Goal: Entertainment & Leisure: Consume media (video, audio)

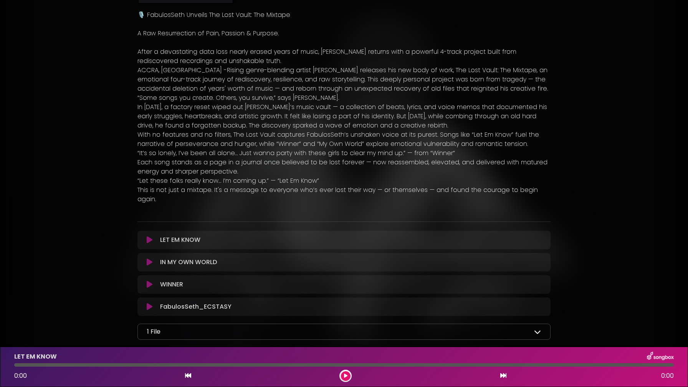
scroll to position [152, 0]
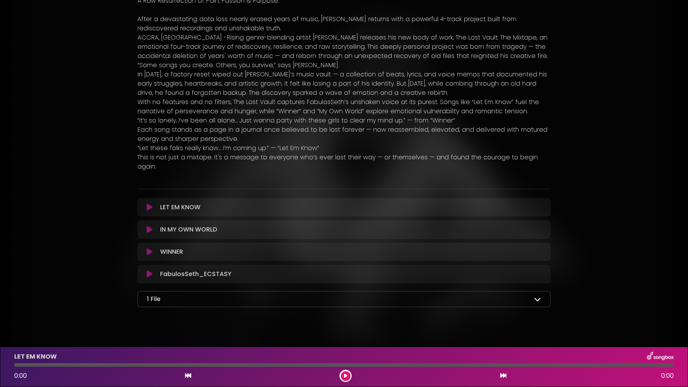
click at [149, 203] on icon at bounding box center [150, 207] width 6 height 8
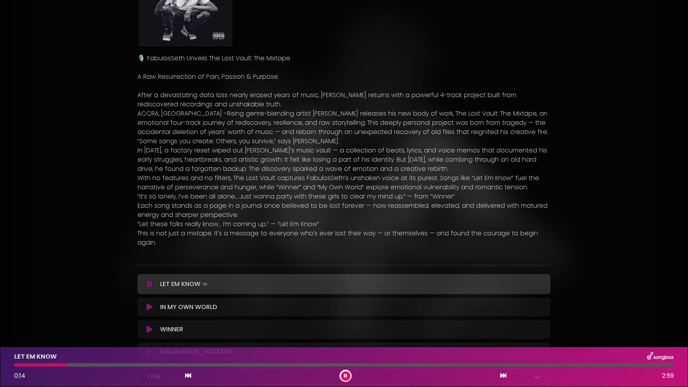
scroll to position [81, 0]
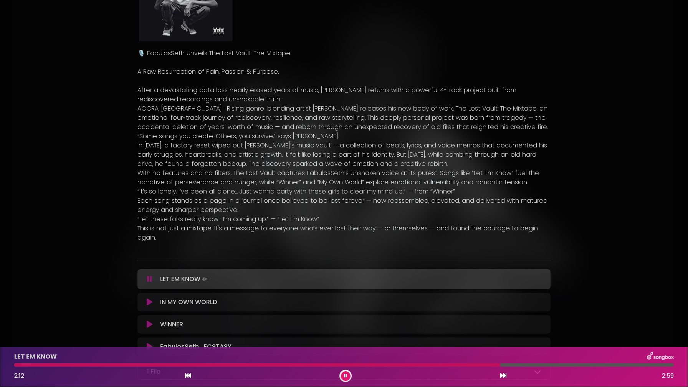
click at [539, 364] on div at bounding box center [343, 364] width 659 height 3
click at [150, 298] on icon at bounding box center [150, 302] width 6 height 8
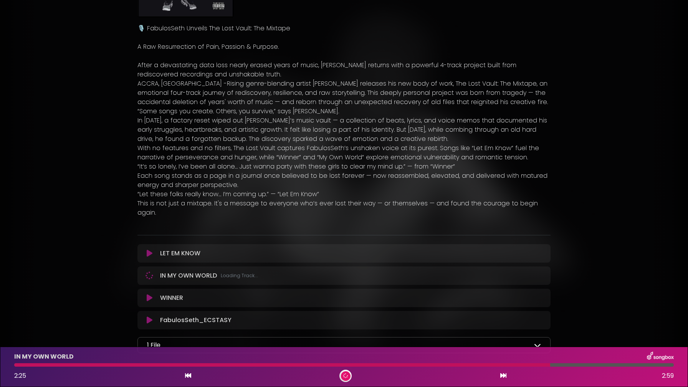
scroll to position [152, 0]
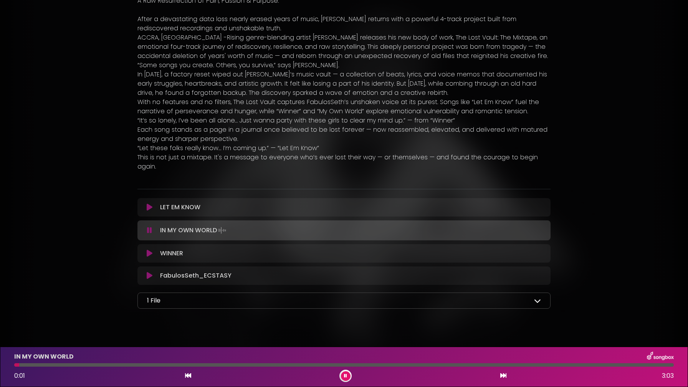
click at [534, 297] on icon at bounding box center [537, 300] width 7 height 7
click at [53, 365] on div at bounding box center [343, 364] width 659 height 3
click at [74, 363] on div at bounding box center [343, 364] width 659 height 3
click at [207, 364] on div at bounding box center [343, 364] width 659 height 3
click at [286, 363] on div "IN MY OWN WORLD 0:54 3:03" at bounding box center [344, 366] width 668 height 30
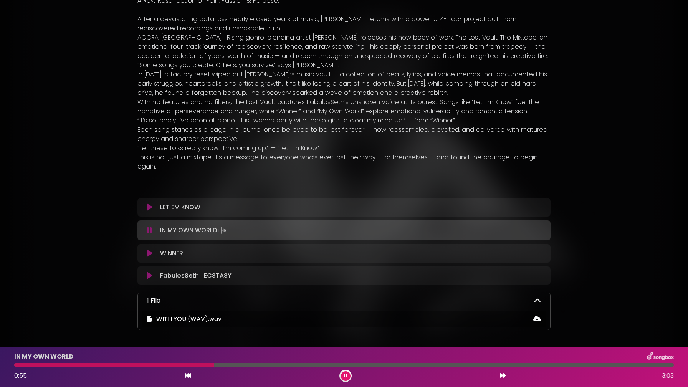
click at [289, 366] on div at bounding box center [343, 364] width 659 height 3
click at [360, 364] on div at bounding box center [343, 364] width 659 height 3
click at [450, 364] on div at bounding box center [343, 364] width 659 height 3
click at [148, 249] on icon at bounding box center [150, 253] width 6 height 8
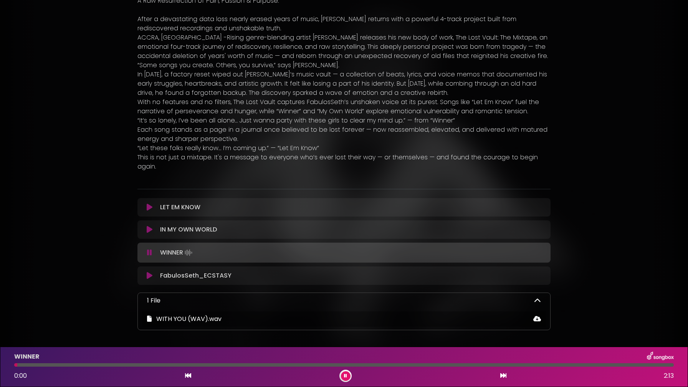
click at [34, 365] on div at bounding box center [343, 364] width 659 height 3
click at [95, 366] on div at bounding box center [343, 364] width 659 height 3
click at [168, 367] on div "WINNER 0:18 2:13" at bounding box center [344, 366] width 668 height 30
click at [185, 363] on div "WINNER 0:19 2:13" at bounding box center [344, 366] width 668 height 30
click at [187, 366] on div at bounding box center [343, 364] width 659 height 3
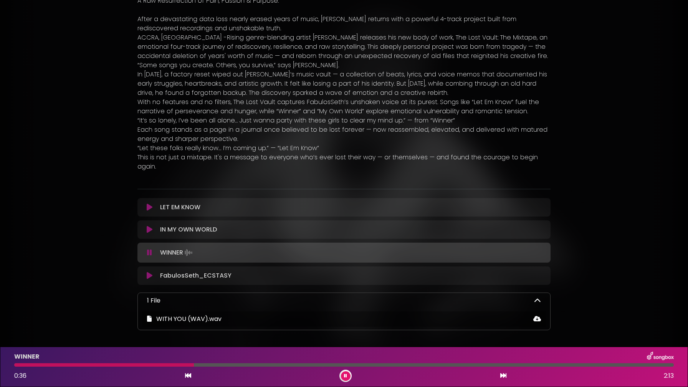
click at [309, 366] on div at bounding box center [343, 364] width 659 height 3
click at [339, 366] on div at bounding box center [343, 364] width 659 height 3
click at [149, 272] on icon at bounding box center [150, 276] width 6 height 8
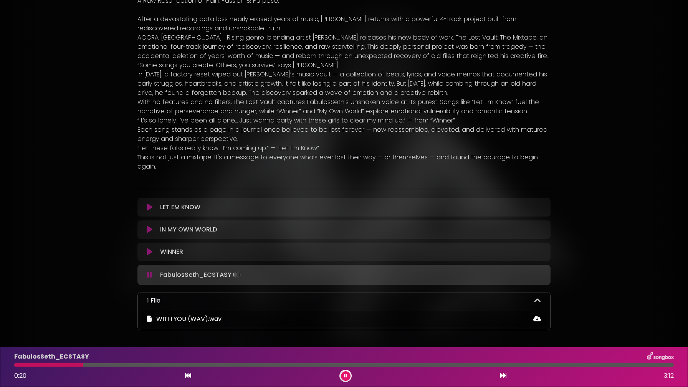
click at [158, 366] on div at bounding box center [343, 364] width 659 height 3
click at [211, 366] on div at bounding box center [343, 364] width 659 height 3
click at [258, 366] on div at bounding box center [343, 364] width 659 height 3
click at [321, 366] on div at bounding box center [343, 364] width 659 height 3
click at [365, 366] on div at bounding box center [343, 364] width 659 height 3
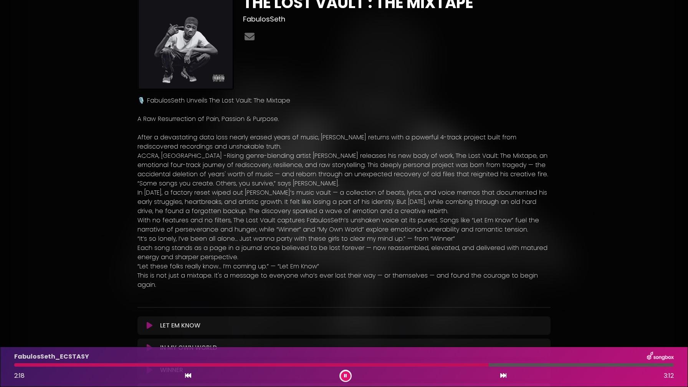
scroll to position [93, 0]
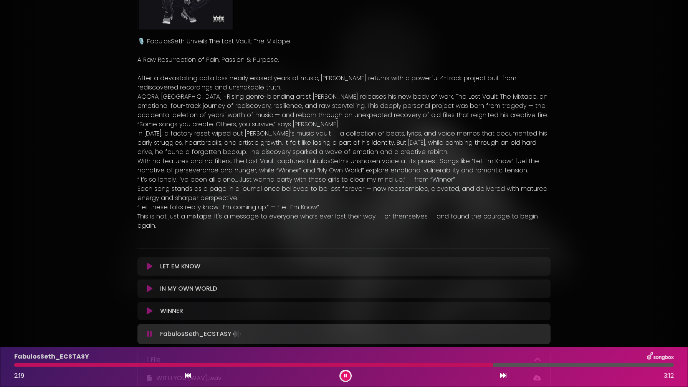
click at [416, 262] on div "LET EM KNOW Loading Track..." at bounding box center [351, 266] width 389 height 9
click at [183, 262] on p "LET EM KNOW Loading Track..." at bounding box center [180, 266] width 40 height 9
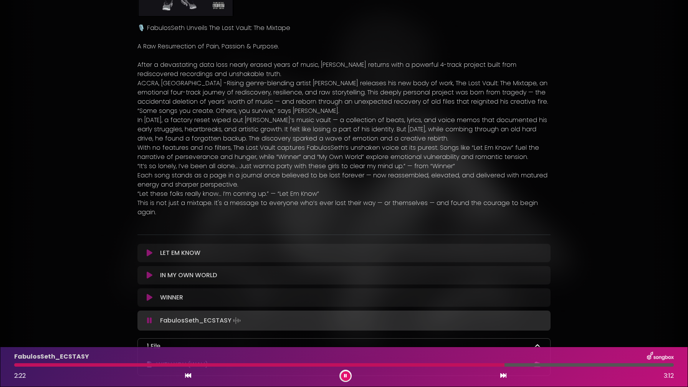
scroll to position [175, 0]
